Goal: Task Accomplishment & Management: Complete application form

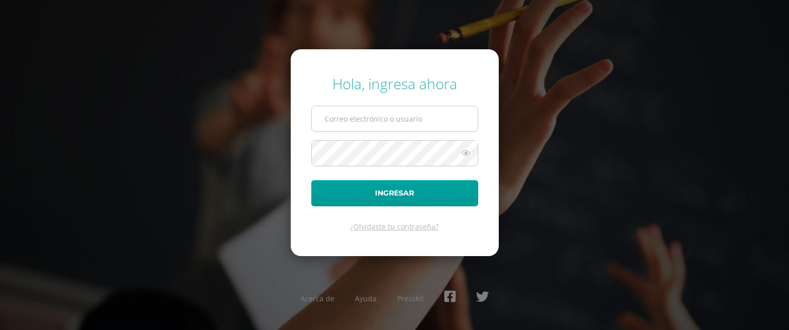
click at [339, 123] on input "text" at bounding box center [395, 118] width 166 height 25
type input "733@laestrella.edu.gt"
click at [465, 154] on icon at bounding box center [465, 153] width 13 height 12
click at [311, 180] on button "Ingresar" at bounding box center [394, 193] width 167 height 26
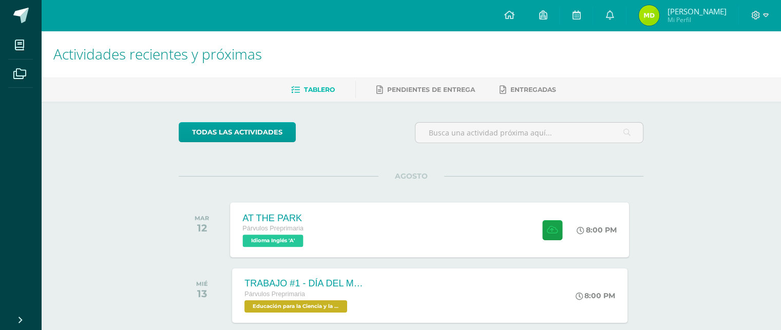
click at [373, 226] on div "AT THE PARK Párvulos Preprimaria Idioma Inglés 'A' 8:00 PM AT THE PARK Idioma I…" at bounding box center [430, 229] width 399 height 55
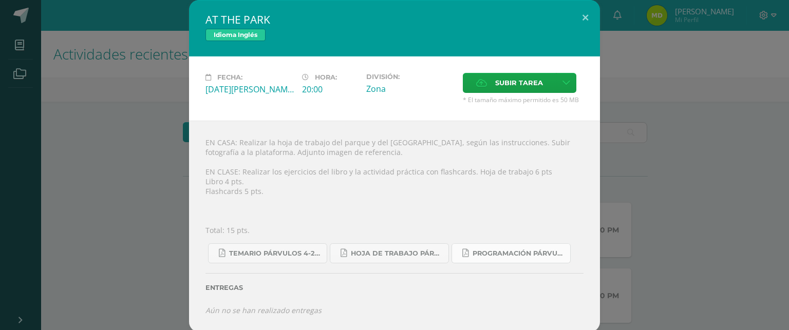
click at [483, 249] on link "Programación Párvulos Inglés A-B.pdf" at bounding box center [510, 253] width 119 height 20
click at [383, 251] on span "Hoja de trabajo PÁRVULOS1.pdf" at bounding box center [397, 254] width 92 height 8
click at [431, 173] on div "EN CASA: Realizar la hoja de trabajo del parque y del tobogán, según las instru…" at bounding box center [394, 227] width 411 height 212
copy div "flashcards"
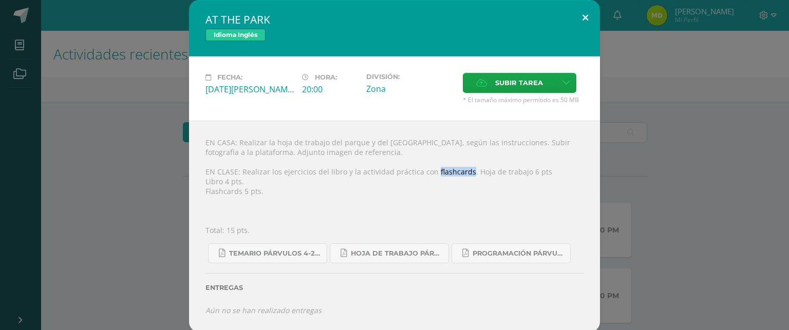
click at [585, 14] on button at bounding box center [585, 17] width 29 height 35
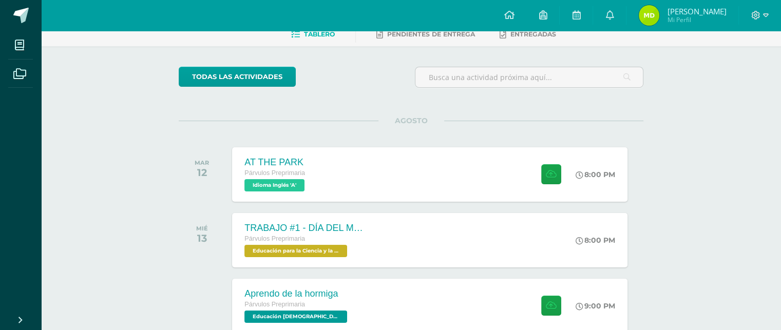
scroll to position [86, 0]
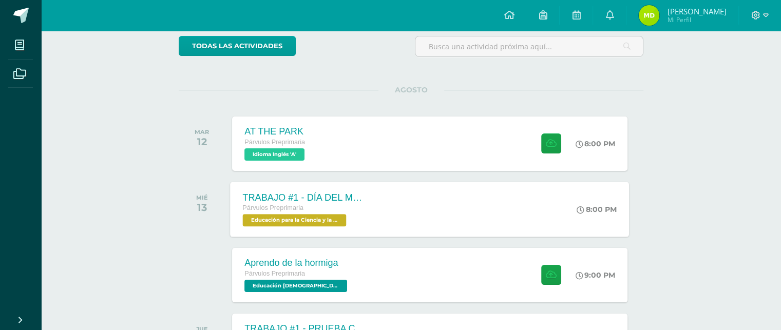
click at [436, 208] on div "TRABAJO #1 - DÍA DEL MAÍZ Párvulos Preprimaria Educación para la Ciencia y la C…" at bounding box center [430, 209] width 399 height 55
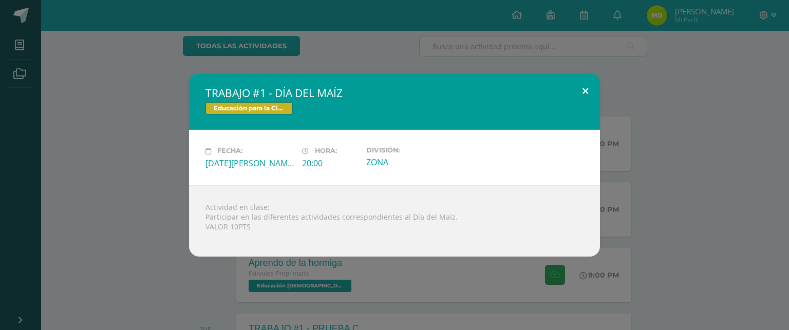
click at [588, 91] on button at bounding box center [585, 90] width 29 height 35
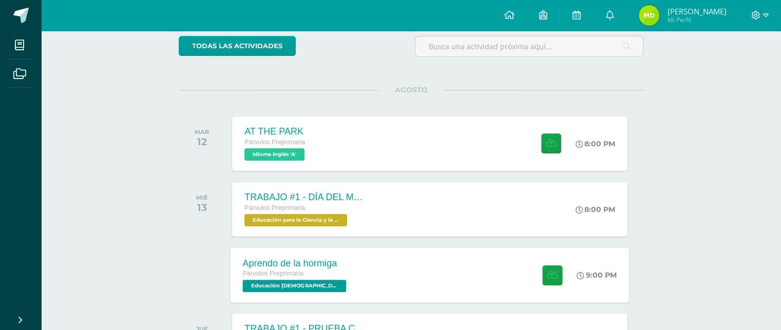
click at [419, 264] on div "Aprendo de la hormiga Párvulos Preprimaria Educación Cristiana 'A' 9:00 PM Apre…" at bounding box center [430, 275] width 399 height 55
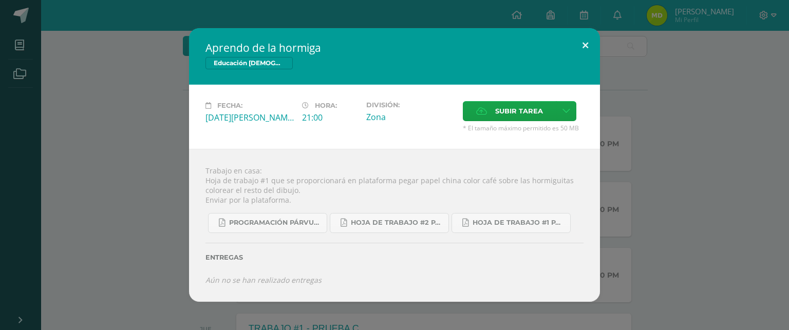
click at [584, 45] on button at bounding box center [585, 45] width 29 height 35
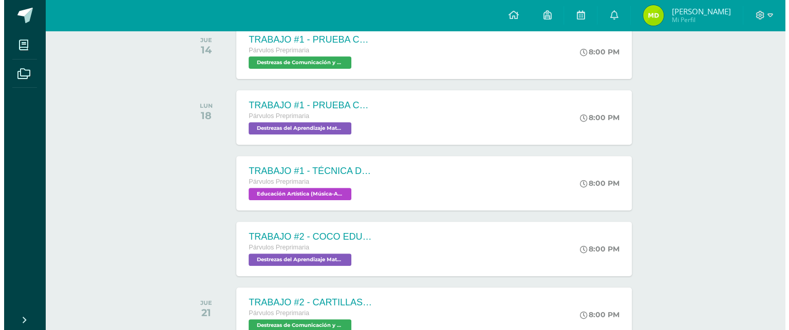
scroll to position [0, 0]
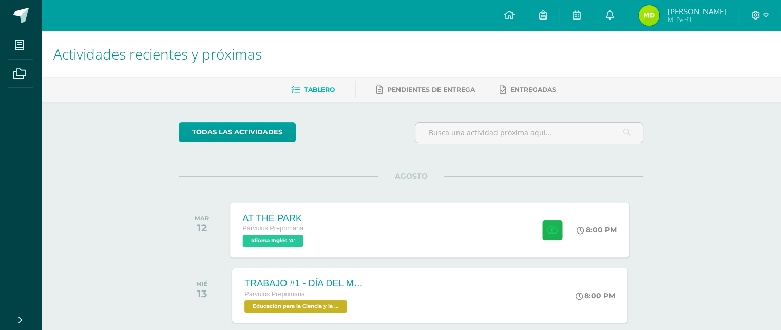
click at [549, 240] on button at bounding box center [552, 230] width 20 height 20
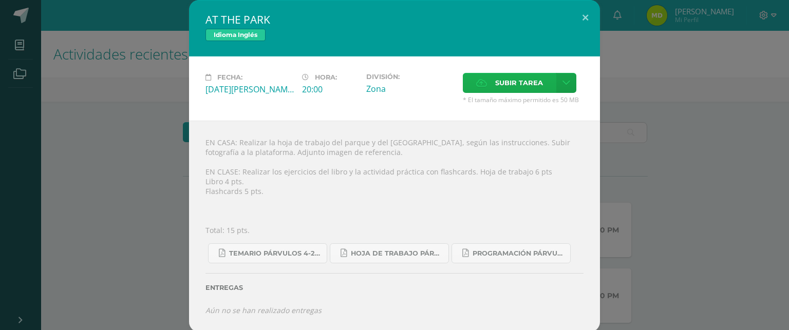
click at [497, 75] on span "Subir tarea" at bounding box center [519, 82] width 48 height 19
click at [0, 0] on input "Subir tarea" at bounding box center [0, 0] width 0 height 0
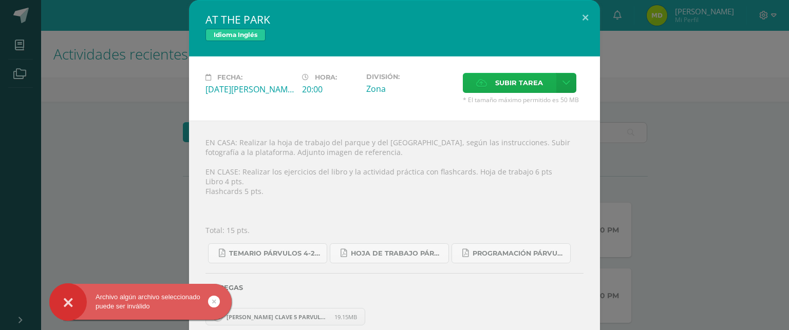
click at [544, 90] on label "Subir tarea" at bounding box center [509, 83] width 93 height 20
click at [0, 0] on input "Subir tarea" at bounding box center [0, 0] width 0 height 0
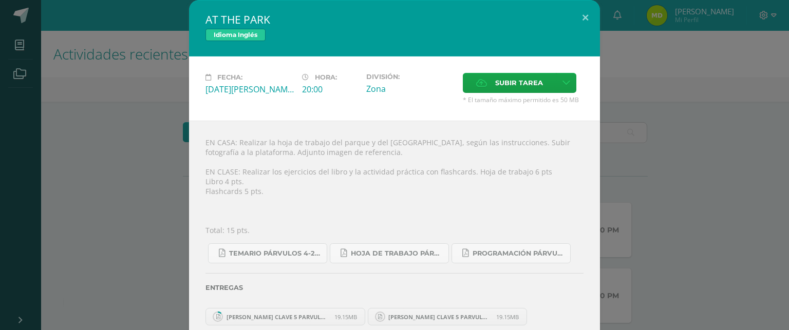
scroll to position [12, 0]
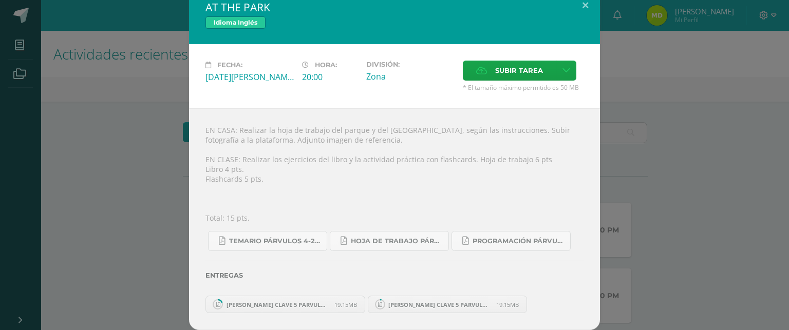
click at [502, 306] on span "19.15MB" at bounding box center [507, 305] width 23 height 8
drag, startPoint x: 502, startPoint y: 306, endPoint x: 541, endPoint y: 328, distance: 44.7
click at [541, 328] on div "EN CASA: Realizar la hoja de trabajo del parque y del tobogán, según las instru…" at bounding box center [394, 219] width 411 height 222
click at [562, 74] on icon at bounding box center [566, 70] width 8 height 9
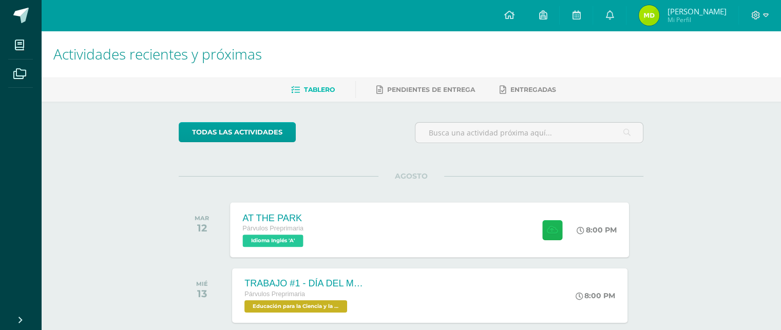
click at [555, 227] on icon at bounding box center [552, 229] width 11 height 9
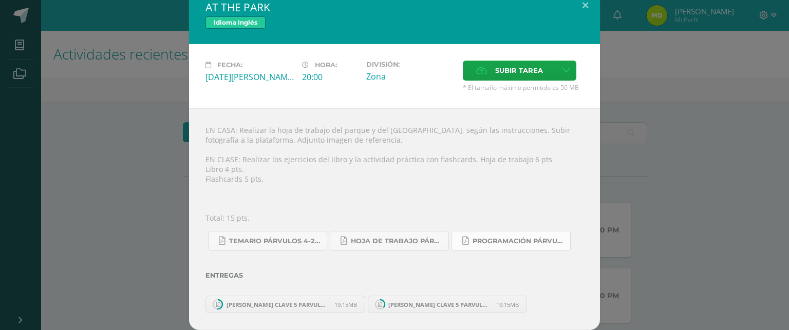
click at [517, 238] on span "Programación Párvulos Inglés A-B.pdf" at bounding box center [518, 241] width 92 height 8
click at [288, 239] on span "Temario Párvulos 4-2025.pdf" at bounding box center [275, 241] width 92 height 8
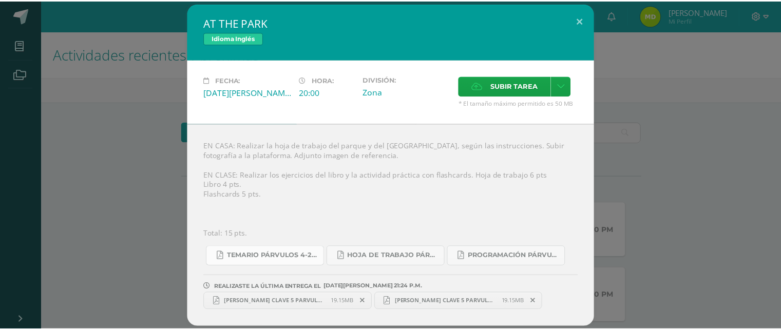
scroll to position [0, 0]
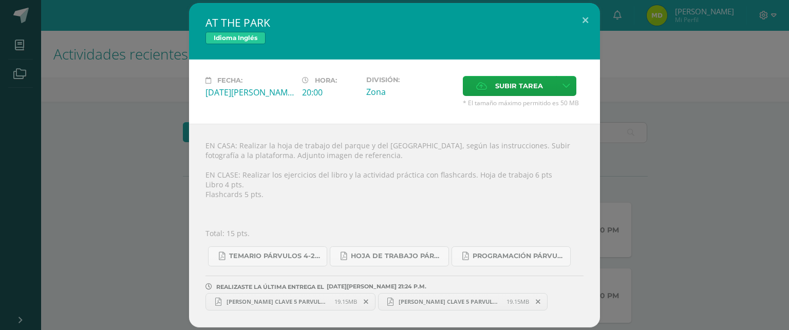
click at [540, 302] on icon at bounding box center [538, 301] width 5 height 7
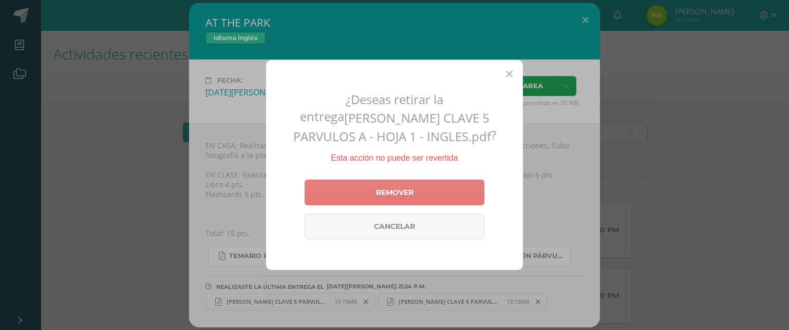
click at [445, 191] on link "Remover" at bounding box center [395, 193] width 180 height 26
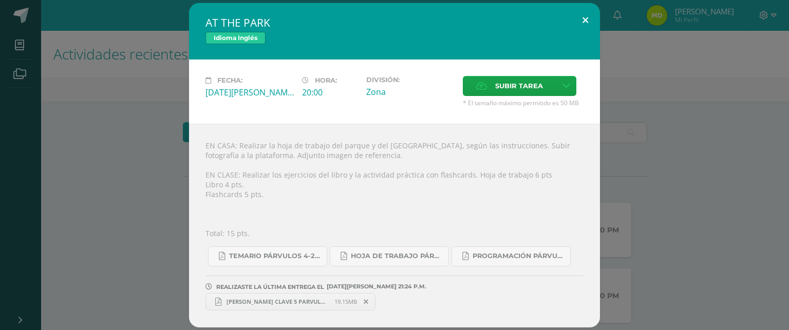
click at [585, 21] on button at bounding box center [585, 20] width 29 height 35
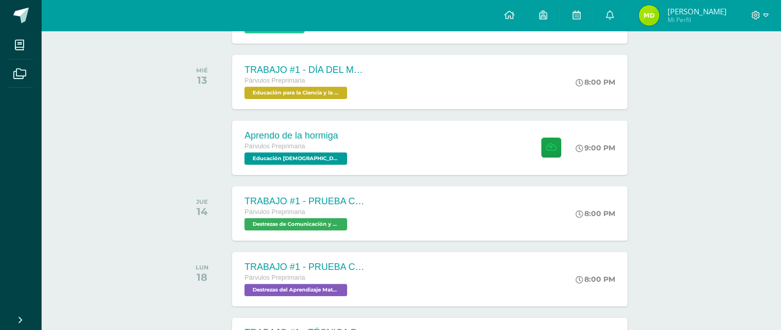
scroll to position [216, 0]
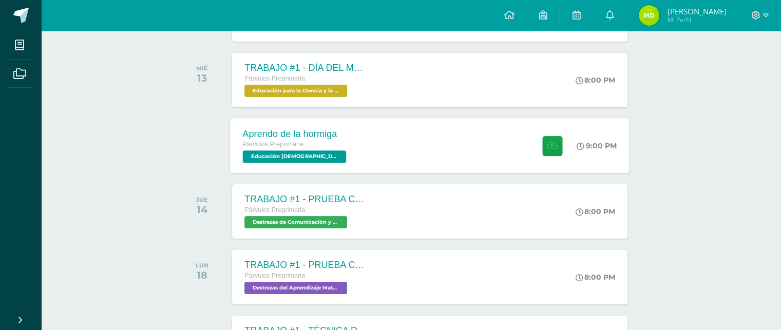
click at [423, 140] on div "Aprendo de la hormiga Párvulos Preprimaria Educación Cristiana 'A' 9:00 PM Apre…" at bounding box center [430, 145] width 399 height 55
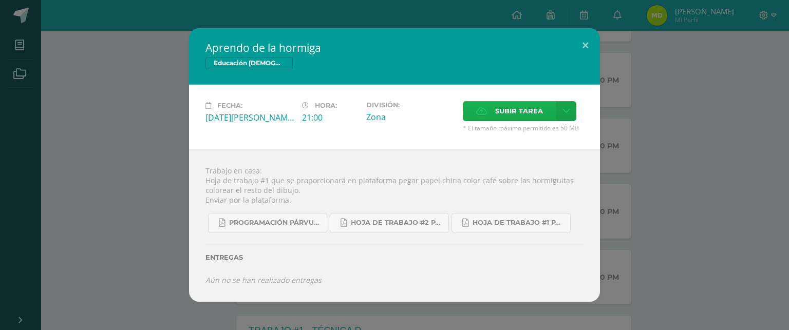
click at [512, 112] on span "Subir tarea" at bounding box center [519, 111] width 48 height 19
click at [0, 0] on input "Subir tarea" at bounding box center [0, 0] width 0 height 0
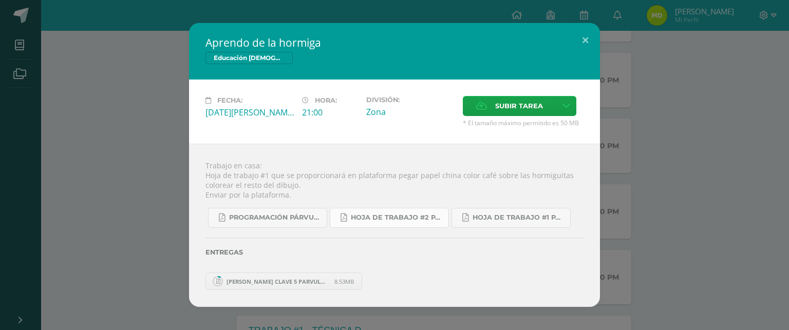
click at [399, 212] on link "hoja de trabajo #2 Párvulo 4ta. Unidad 2025.pdf" at bounding box center [389, 218] width 119 height 20
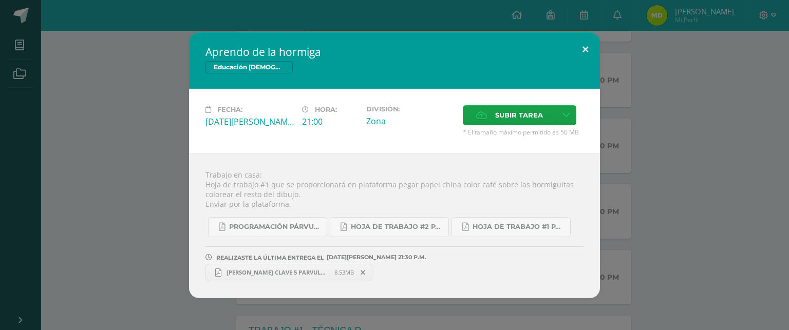
click at [582, 51] on button at bounding box center [585, 49] width 29 height 35
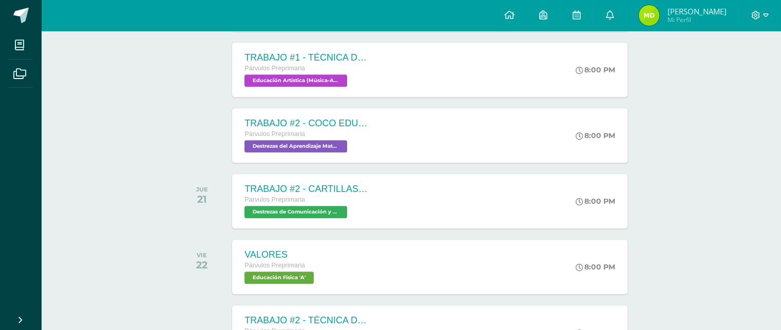
scroll to position [492, 0]
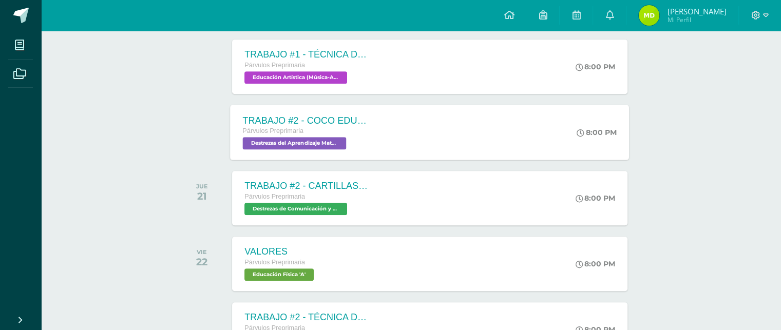
click at [461, 119] on div "TRABAJO #2 - COCO EDUCATIVO Párvulos Preprimaria Destrezas del Aprendizaje Mate…" at bounding box center [430, 132] width 399 height 55
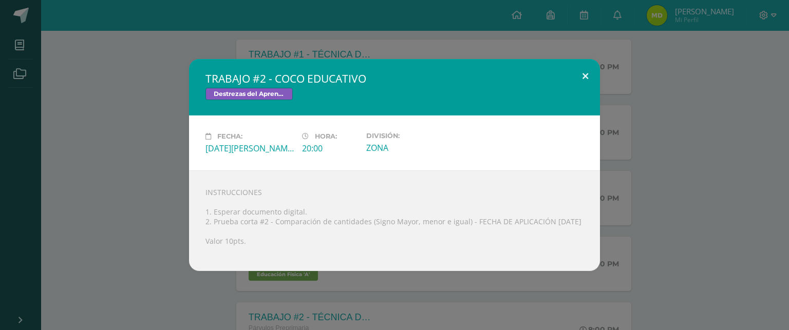
click at [583, 73] on button at bounding box center [585, 76] width 29 height 35
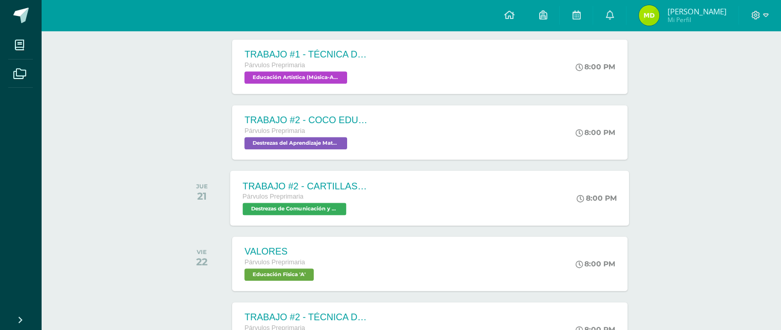
click at [489, 184] on div "TRABAJO #2 - CARTILLAS DE LECTURA Párvulos Preprimaria Destrezas de Comunicació…" at bounding box center [430, 197] width 399 height 55
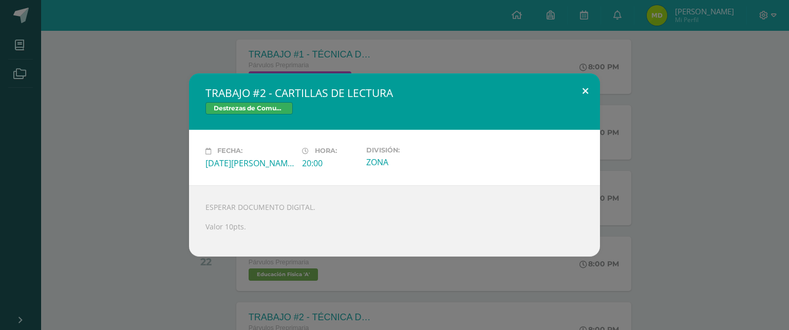
click at [584, 94] on button at bounding box center [585, 90] width 29 height 35
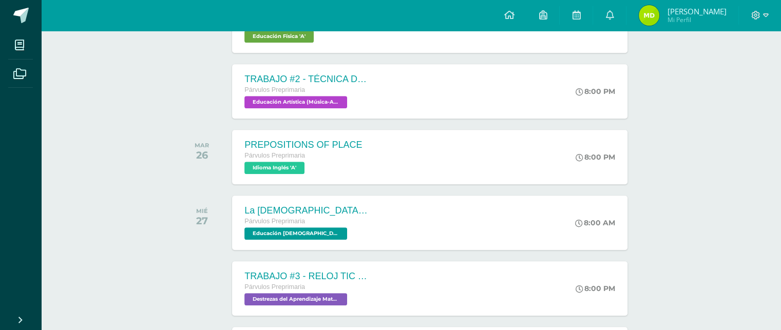
scroll to position [733, 0]
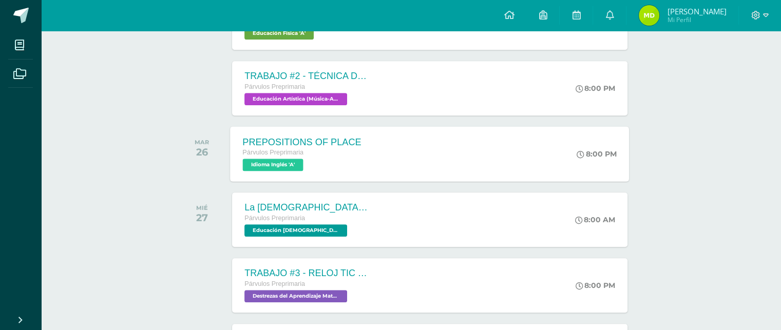
click at [375, 137] on div "PREPOSITIONS OF PLACE Párvulos Preprimaria Idioma Inglés 'A' 8:00 PM PREPOSITIO…" at bounding box center [430, 153] width 399 height 55
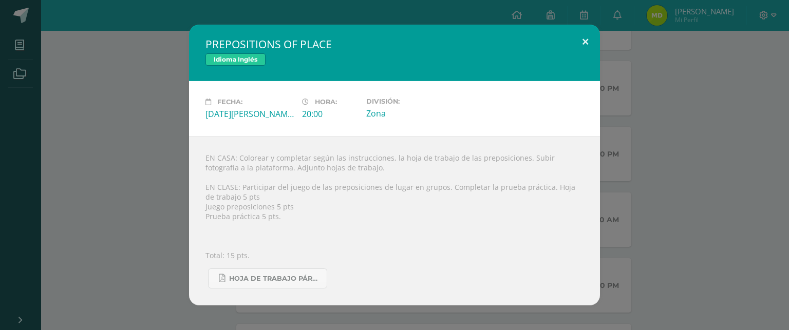
click at [588, 39] on button at bounding box center [585, 42] width 29 height 35
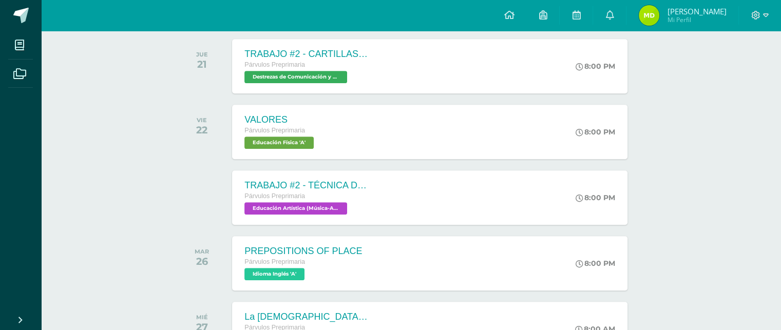
scroll to position [618, 0]
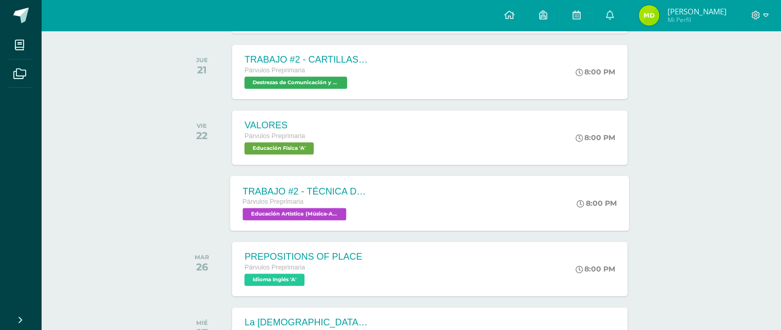
click at [431, 199] on div "TRABAJO #2 - TÉCNICA DE PUNZADO Párvulos Preprimaria Educación Artística (Músic…" at bounding box center [430, 203] width 399 height 55
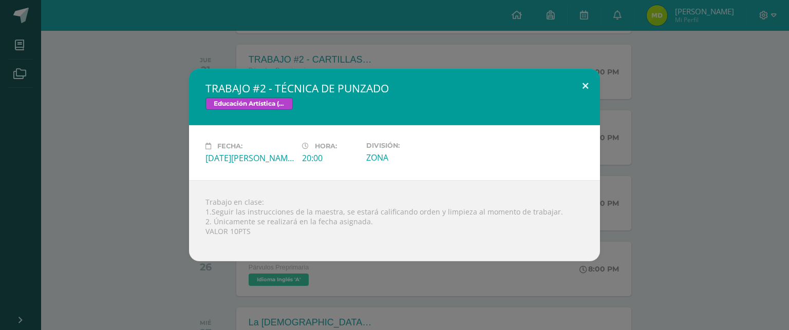
click at [587, 84] on button at bounding box center [585, 86] width 29 height 35
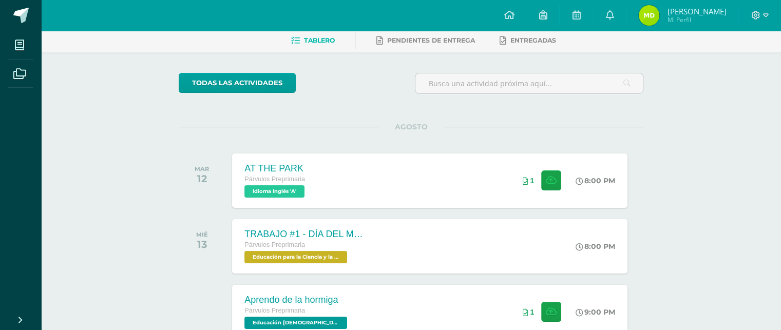
scroll to position [0, 0]
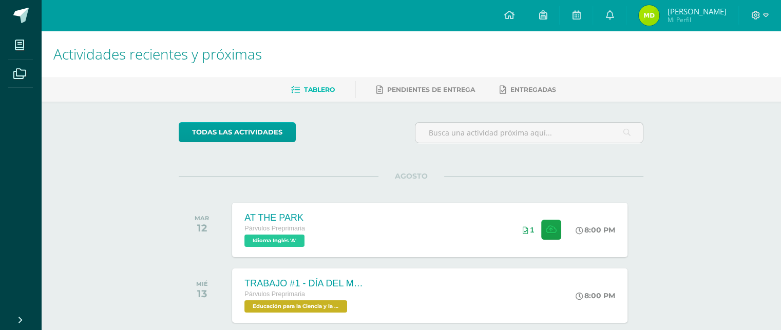
click at [758, 6] on div at bounding box center [760, 15] width 42 height 31
click at [756, 24] on div at bounding box center [760, 15] width 42 height 31
click at [756, 18] on icon at bounding box center [756, 15] width 9 height 9
click at [731, 75] on link "Cerrar sesión" at bounding box center [727, 69] width 81 height 15
